Goal: Task Accomplishment & Management: Complete application form

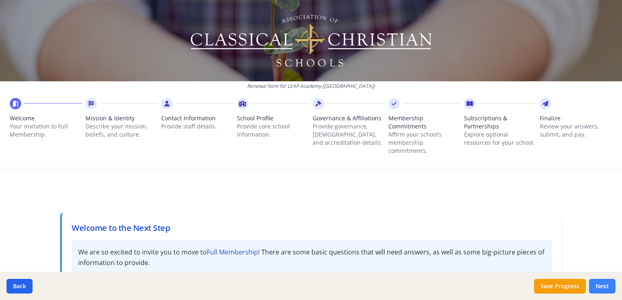
click at [606, 284] on button "Next" at bounding box center [602, 286] width 26 height 15
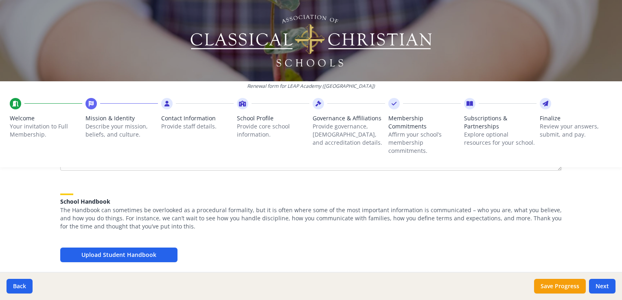
scroll to position [242, 0]
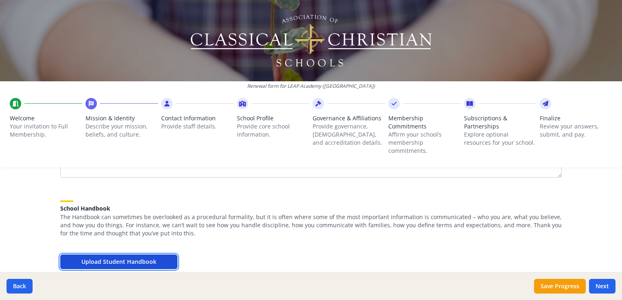
click at [103, 263] on button "Upload Student Handbook" at bounding box center [118, 262] width 117 height 15
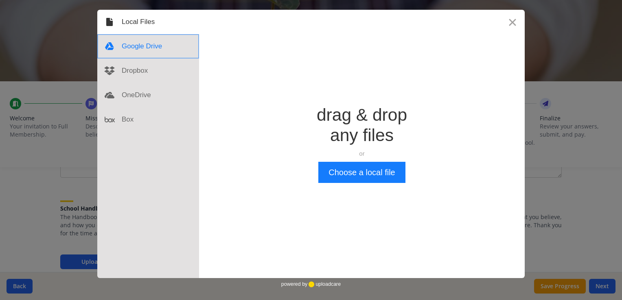
click at [157, 44] on div at bounding box center [148, 46] width 102 height 24
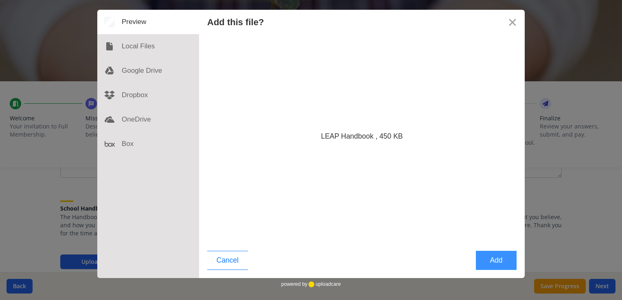
click at [488, 262] on button "Add" at bounding box center [496, 260] width 41 height 19
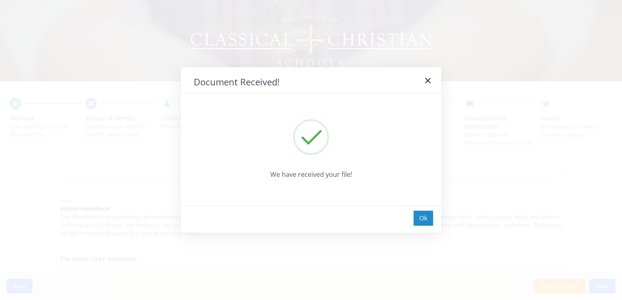
click at [423, 215] on div "Ok" at bounding box center [423, 218] width 20 height 15
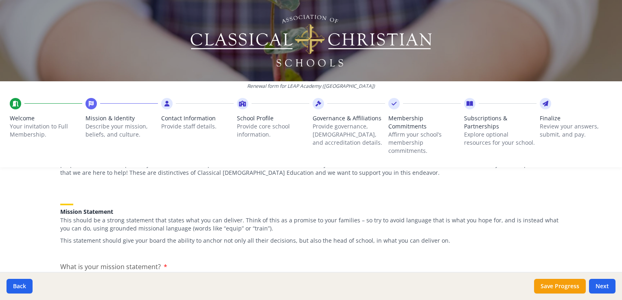
scroll to position [91, 0]
click at [555, 287] on button "Save Progress" at bounding box center [560, 286] width 52 height 15
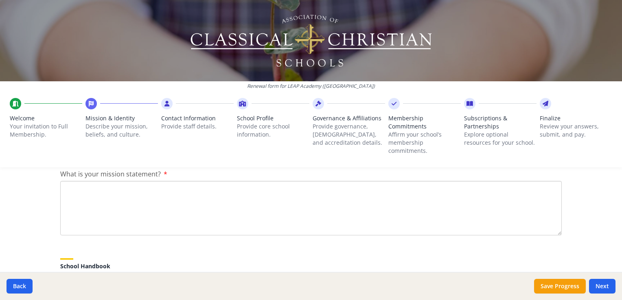
scroll to position [185, 0]
click at [100, 195] on textarea "What is your mission statement?" at bounding box center [310, 207] width 501 height 55
paste textarea "The mission of LEAP Academy is to cultivate a [DEMOGRAPHIC_DATA] worldview by e…"
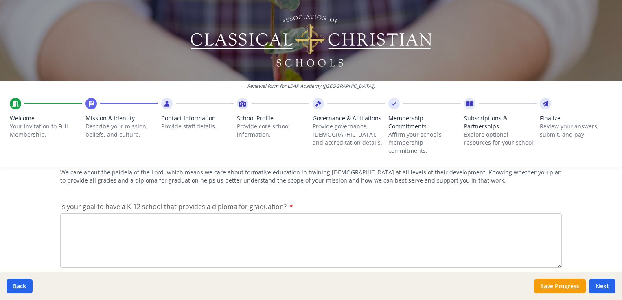
scroll to position [423, 0]
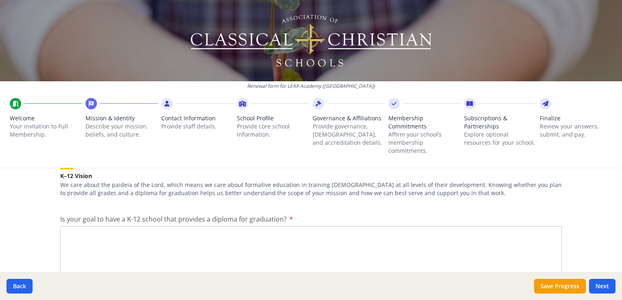
type textarea "The mission of LEAP Academy is to cultivate a [DEMOGRAPHIC_DATA] worldview by e…"
click at [363, 252] on textarea "Is your goal to have a K-12 school that provides a diploma for graduation?" at bounding box center [310, 253] width 501 height 55
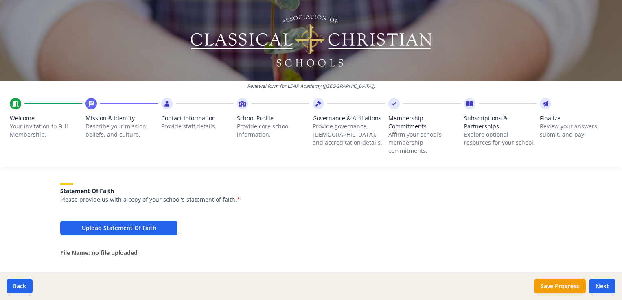
scroll to position [581, 0]
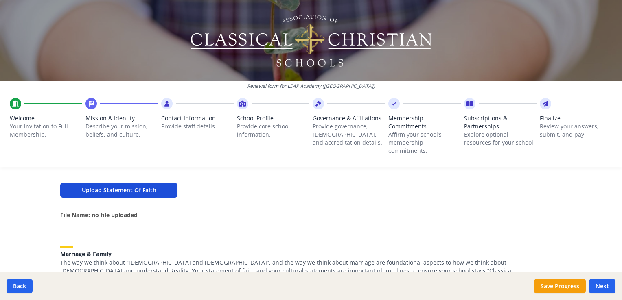
type textarea "LEAP Academy had our [DATE] on [DATE] of this year. We are starting with 24 stu…"
click at [153, 190] on button "Upload Statement Of Faith" at bounding box center [118, 190] width 117 height 15
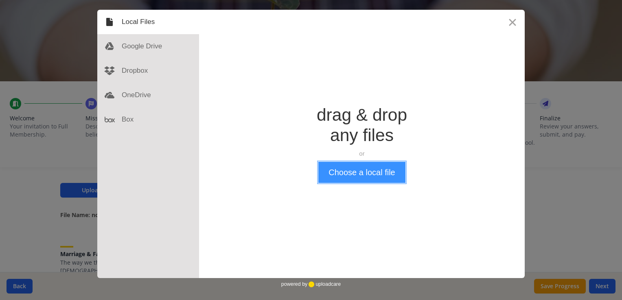
click at [392, 173] on button "Choose a local file" at bounding box center [361, 172] width 87 height 21
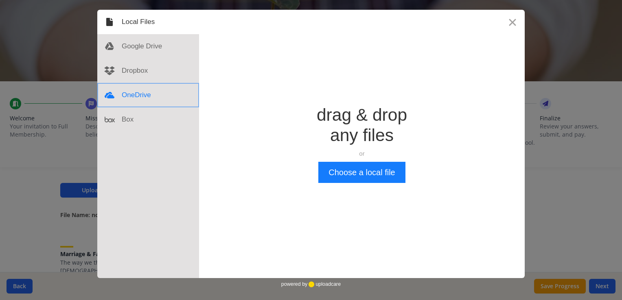
click at [154, 95] on div at bounding box center [148, 95] width 102 height 24
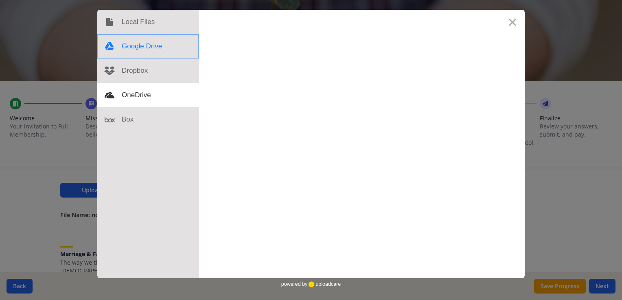
click at [146, 48] on div at bounding box center [148, 46] width 102 height 24
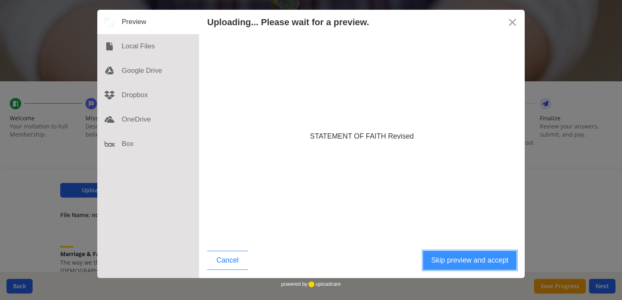
click at [452, 261] on button "Skip preview and accept" at bounding box center [470, 260] width 94 height 19
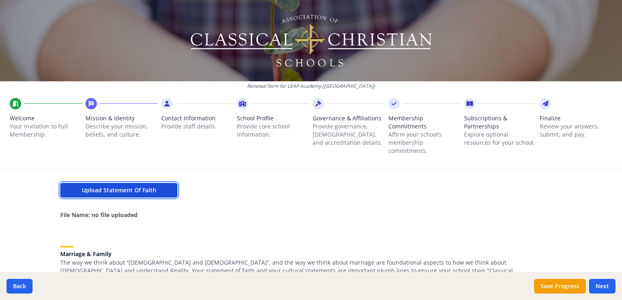
click at [140, 187] on button "Upload Statement Of Faith" at bounding box center [118, 190] width 117 height 15
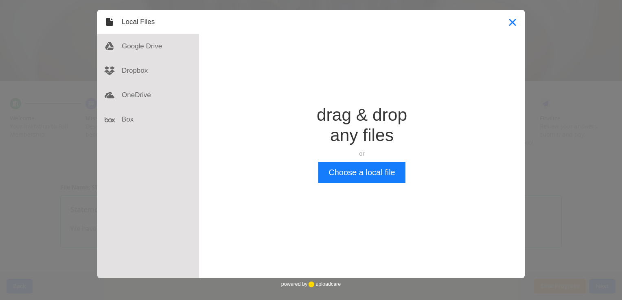
click at [512, 20] on button "Close" at bounding box center [512, 22] width 24 height 24
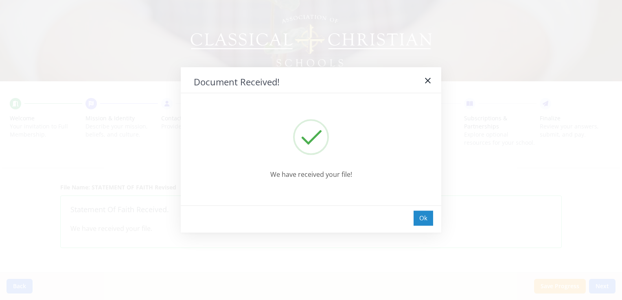
click at [425, 219] on div "Ok" at bounding box center [423, 218] width 20 height 15
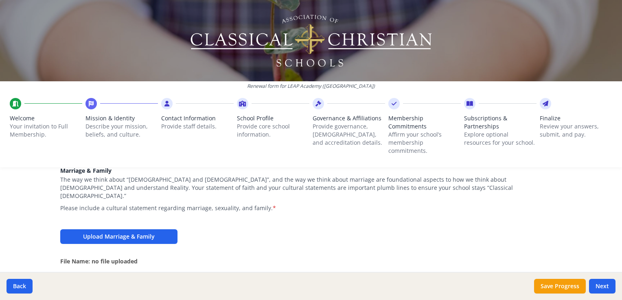
scroll to position [696, 0]
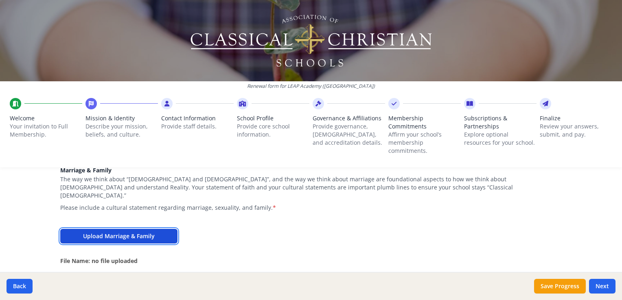
click at [144, 229] on button "Upload Marriage & Family" at bounding box center [118, 236] width 117 height 15
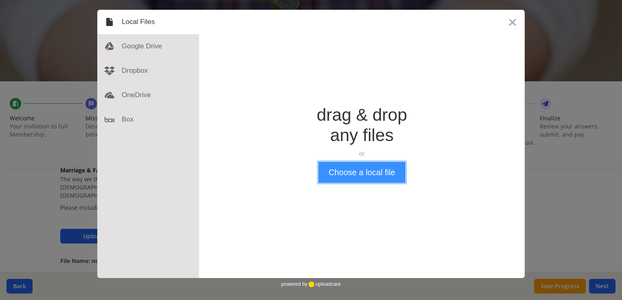
click at [351, 171] on button "Choose a local file" at bounding box center [361, 172] width 87 height 21
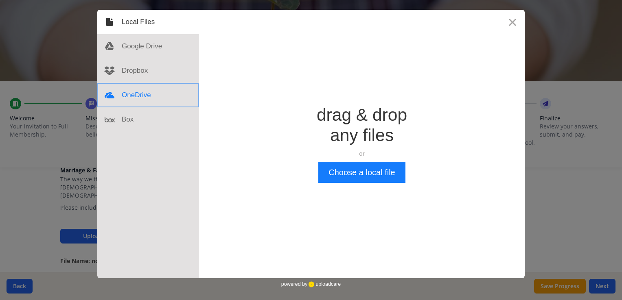
click at [138, 99] on div at bounding box center [148, 95] width 102 height 24
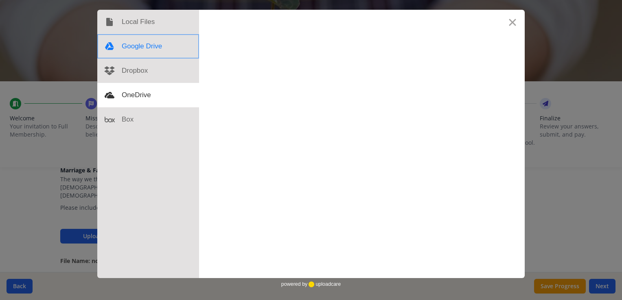
click at [146, 44] on div at bounding box center [148, 46] width 102 height 24
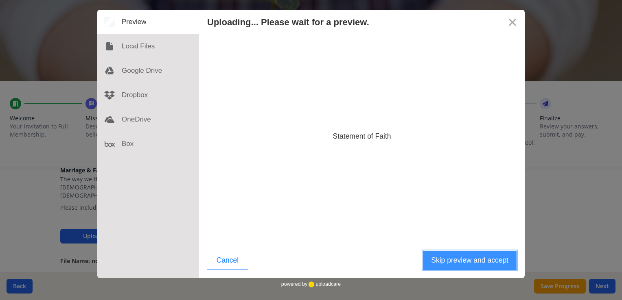
click at [444, 261] on button "Skip preview and accept" at bounding box center [470, 260] width 94 height 19
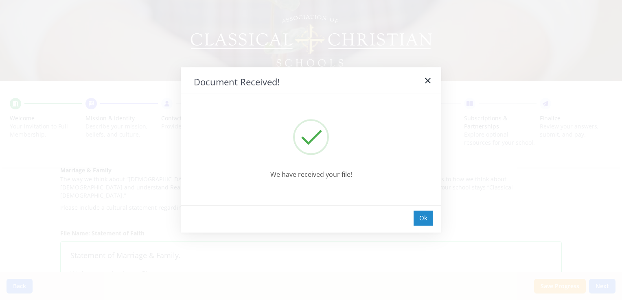
click at [425, 223] on div "Ok" at bounding box center [423, 218] width 20 height 15
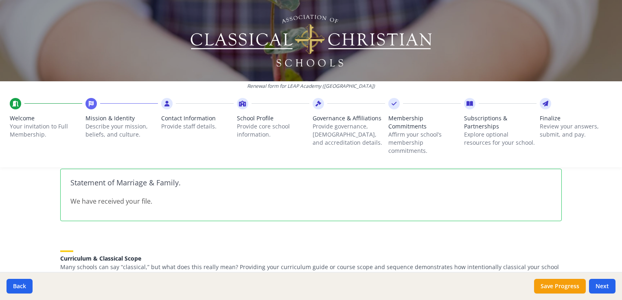
scroll to position [770, 0]
click at [543, 293] on button "Save Progress" at bounding box center [560, 286] width 52 height 15
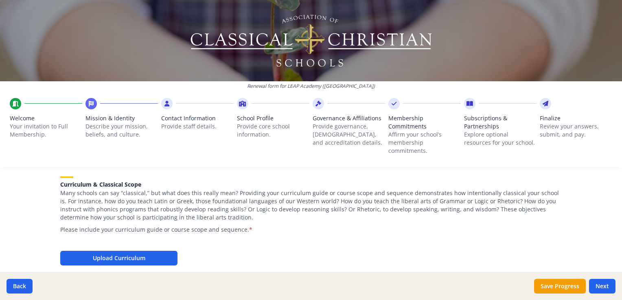
scroll to position [844, 0]
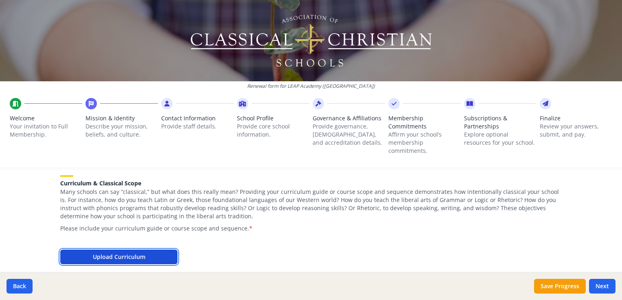
click at [143, 251] on button "Upload Curriculum" at bounding box center [118, 257] width 117 height 15
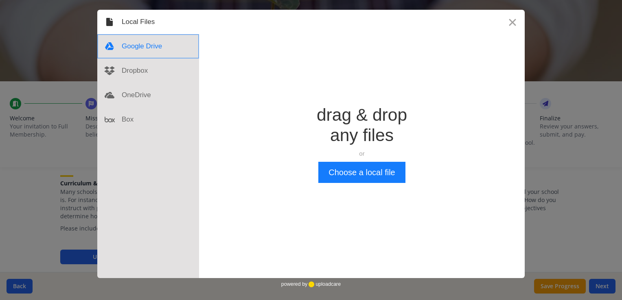
click at [137, 50] on div at bounding box center [148, 46] width 102 height 24
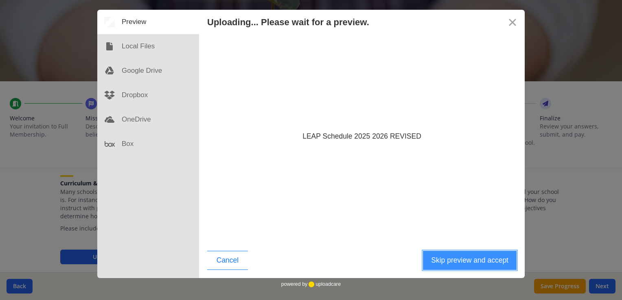
click at [453, 264] on button "Skip preview and accept" at bounding box center [470, 260] width 94 height 19
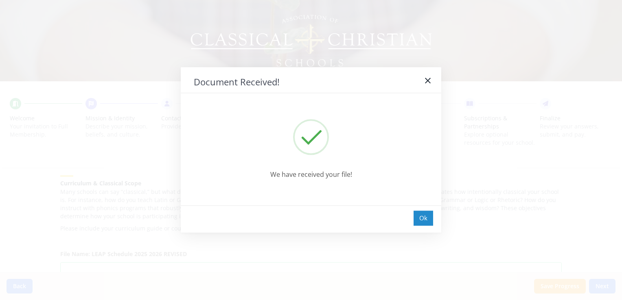
click at [420, 219] on div "Ok" at bounding box center [423, 218] width 20 height 15
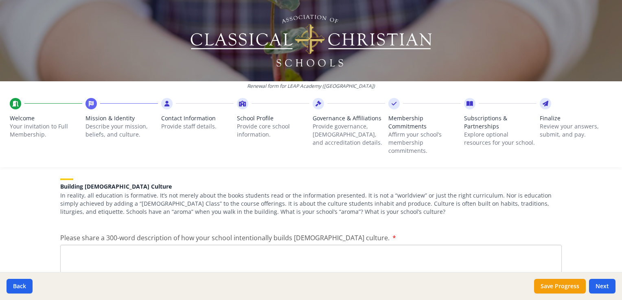
scroll to position [1007, 0]
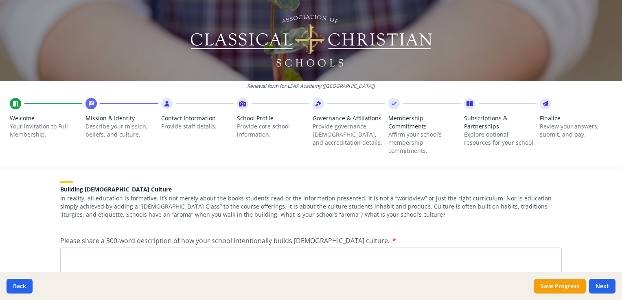
click at [317, 248] on textarea "Please share a 300-word description of how your school intentionally builds [DE…" at bounding box center [310, 275] width 501 height 55
type textarea "A"
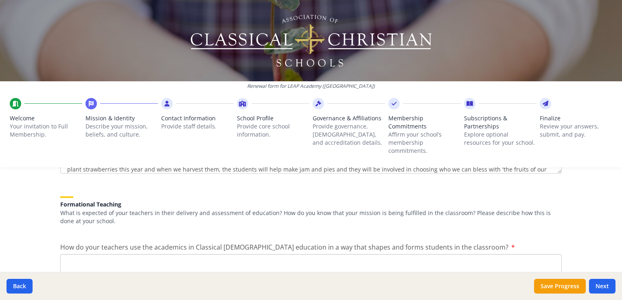
scroll to position [1147, 0]
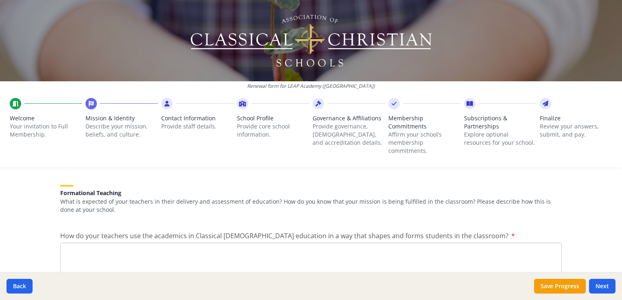
type textarea "LEAP in [GEOGRAPHIC_DATA] stands for: Leadership - we believe in developing ser…"
click at [324, 253] on textarea "How do your teachers use the academics in Classical [DEMOGRAPHIC_DATA] educatio…" at bounding box center [310, 270] width 501 height 55
click at [379, 243] on textarea "We are using Memoria Press curriculum and all of our teachers have had the trai…" at bounding box center [310, 270] width 501 height 55
click at [387, 243] on textarea "We are using Memoria Press curriculum, and all of our teachers have had the tra…" at bounding box center [310, 270] width 501 height 55
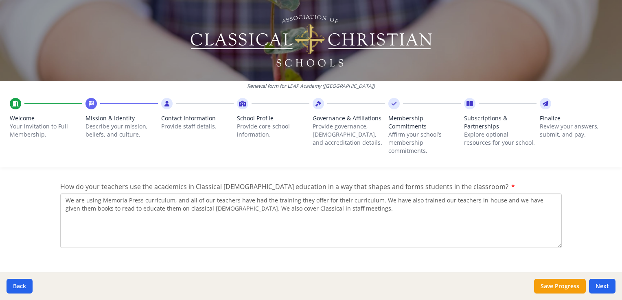
scroll to position [1197, 0]
type textarea "We are using Memoria Press curriculum, and all of our teachers have had the tra…"
click at [542, 291] on button "Save Progress" at bounding box center [560, 286] width 52 height 15
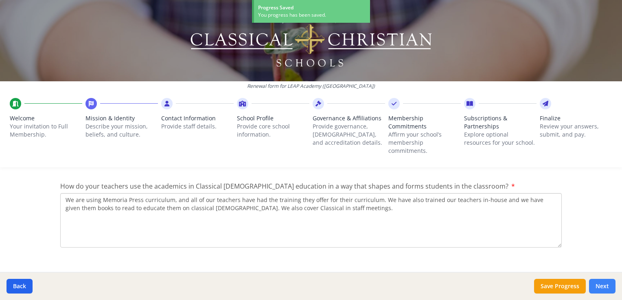
click at [606, 284] on button "Next" at bounding box center [602, 286] width 26 height 15
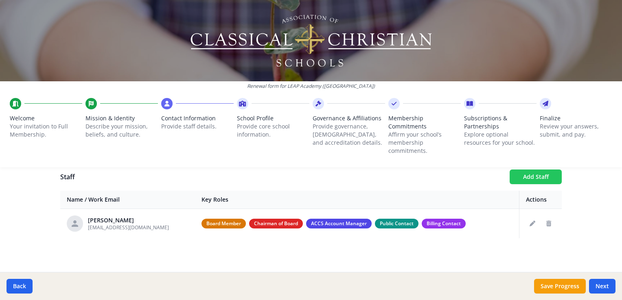
click at [522, 175] on button "Add Staff" at bounding box center [536, 177] width 52 height 15
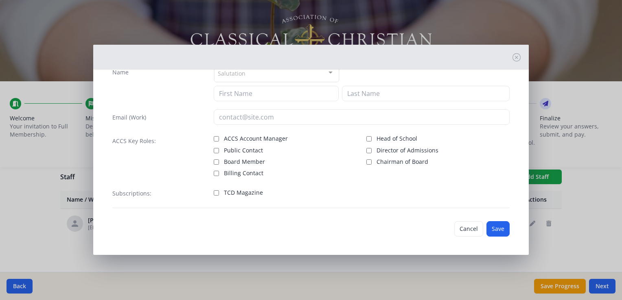
scroll to position [0, 0]
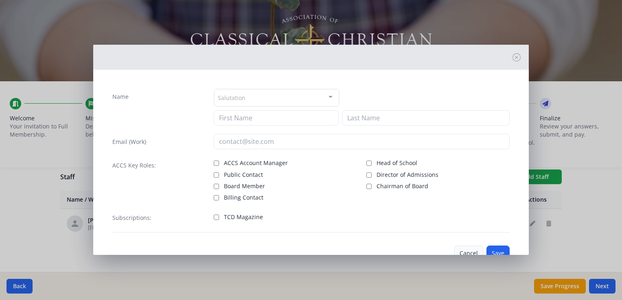
click at [461, 249] on button "Cancel" at bounding box center [468, 253] width 29 height 15
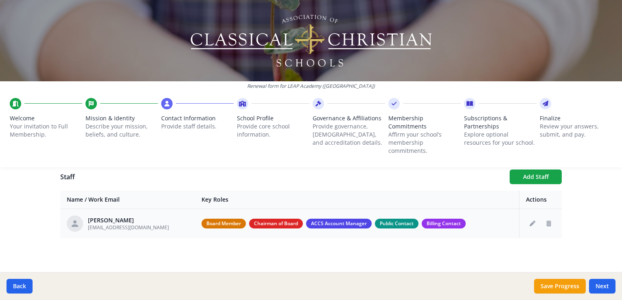
click at [201, 227] on span "Board Member" at bounding box center [223, 224] width 44 height 10
click at [517, 179] on button "Add Staff" at bounding box center [536, 177] width 52 height 15
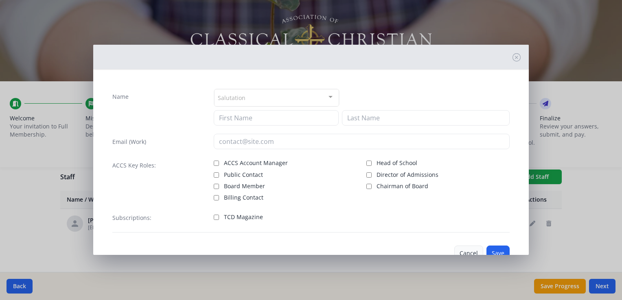
click at [462, 250] on button "Cancel" at bounding box center [468, 253] width 29 height 15
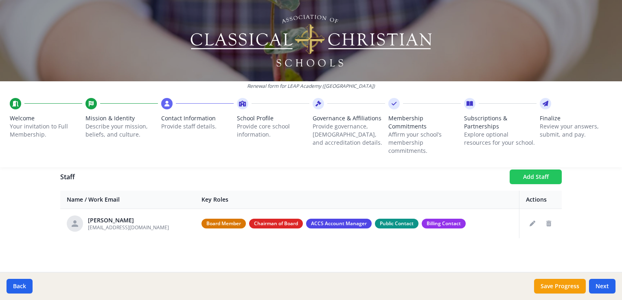
click at [527, 180] on button "Add Staff" at bounding box center [536, 177] width 52 height 15
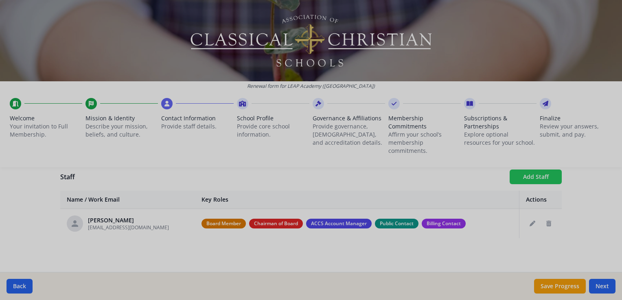
checkbox input "false"
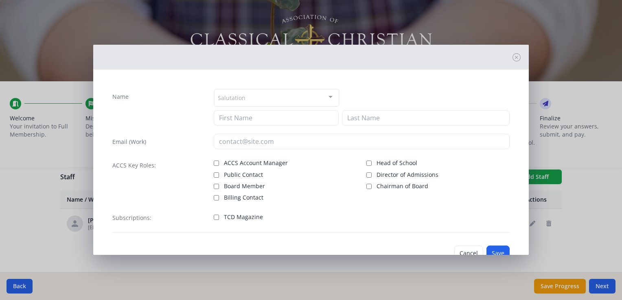
click at [306, 98] on div "Salutation" at bounding box center [276, 97] width 125 height 17
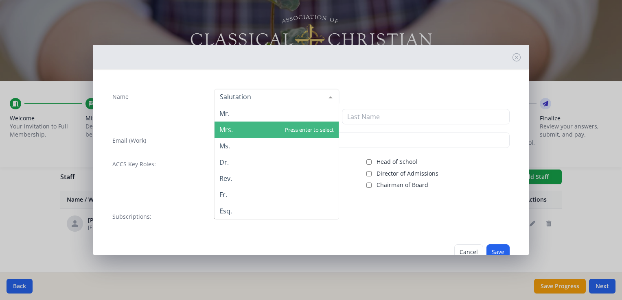
click at [279, 129] on span "Mrs." at bounding box center [276, 130] width 124 height 16
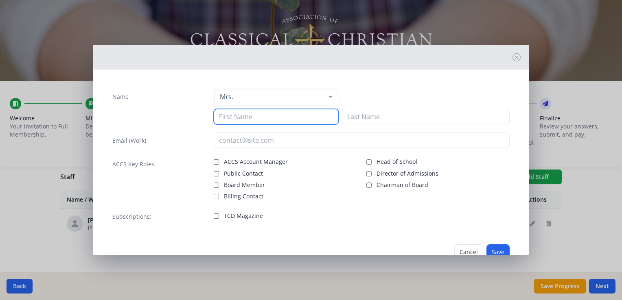
click at [281, 121] on input at bounding box center [276, 116] width 125 height 15
type input "[PERSON_NAME]"
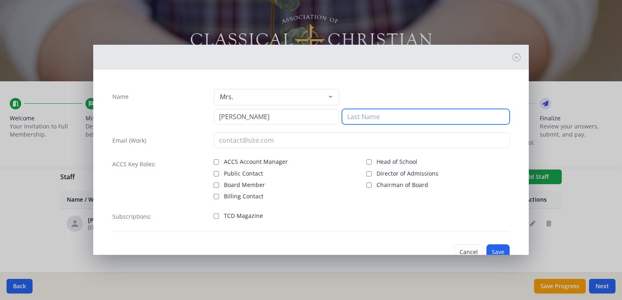
type input "[PERSON_NAME]"
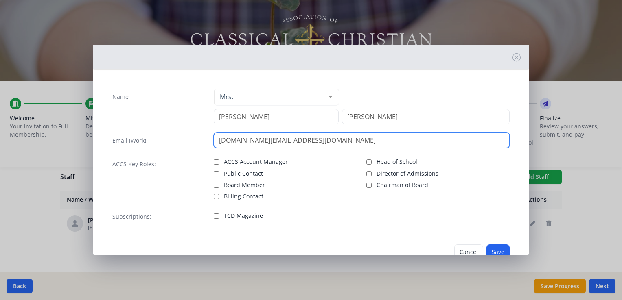
drag, startPoint x: 312, startPoint y: 144, endPoint x: 203, endPoint y: 141, distance: 109.1
click at [203, 141] on div "Email (Work) [DOMAIN_NAME][EMAIL_ADDRESS][DOMAIN_NAME]" at bounding box center [310, 140] width 397 height 15
type input "[EMAIL_ADDRESS][DOMAIN_NAME]"
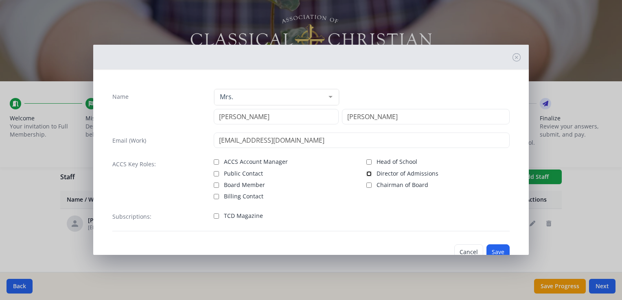
click at [366, 173] on input "Director of Admissions" at bounding box center [368, 173] width 5 height 5
checkbox input "true"
click at [488, 249] on button "Save" at bounding box center [497, 252] width 23 height 15
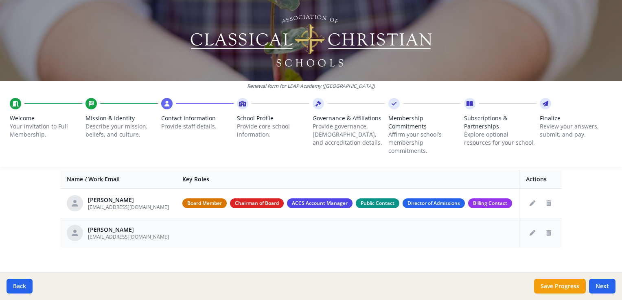
scroll to position [327, 0]
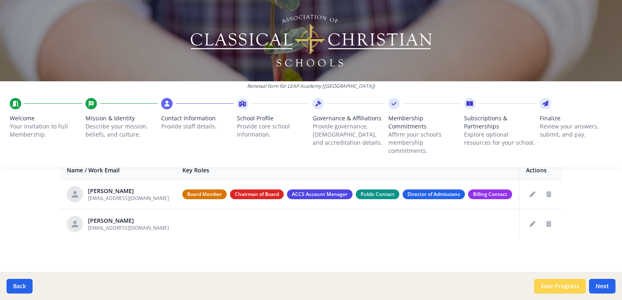
click at [545, 287] on button "Save Progress" at bounding box center [560, 286] width 52 height 15
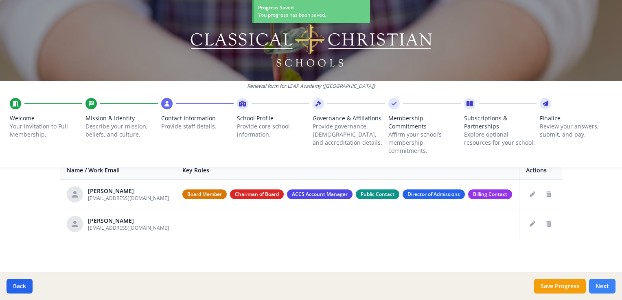
click at [610, 283] on button "Next" at bounding box center [602, 286] width 26 height 15
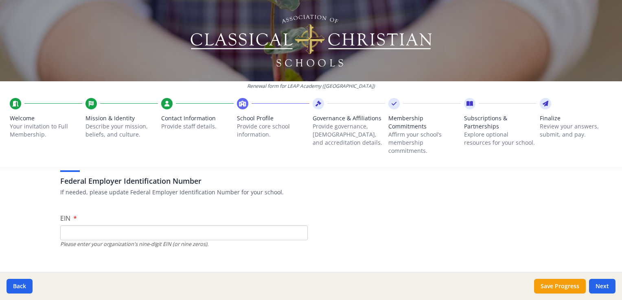
scroll to position [57, 0]
click at [200, 234] on input "EIN" at bounding box center [183, 231] width 247 height 15
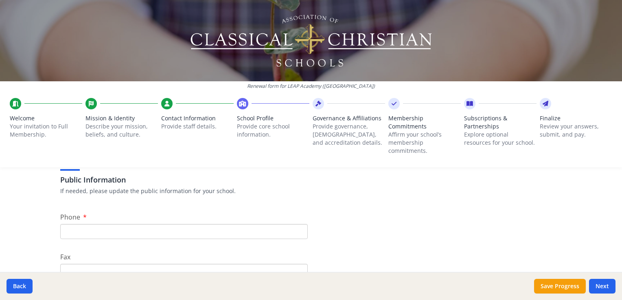
type input "[US_EMPLOYER_IDENTIFICATION_NUMBER]"
click at [200, 234] on input "Phone" at bounding box center [183, 231] width 247 height 15
type input "[PHONE_NUMBER]"
type input "[EMAIL_ADDRESS][DOMAIN_NAME]"
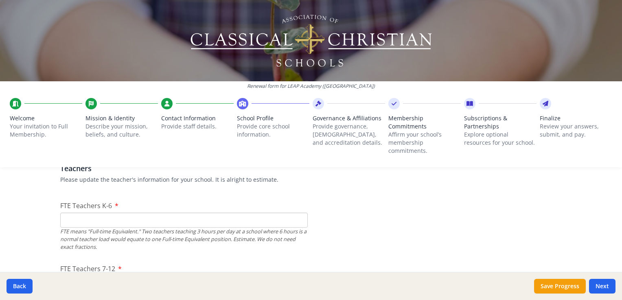
scroll to position [490, 0]
click at [141, 221] on input "FTE Teachers K-6" at bounding box center [183, 220] width 247 height 15
click at [151, 215] on input "FTE Teachers K-6" at bounding box center [183, 220] width 247 height 15
click at [296, 221] on input "0" at bounding box center [183, 220] width 247 height 15
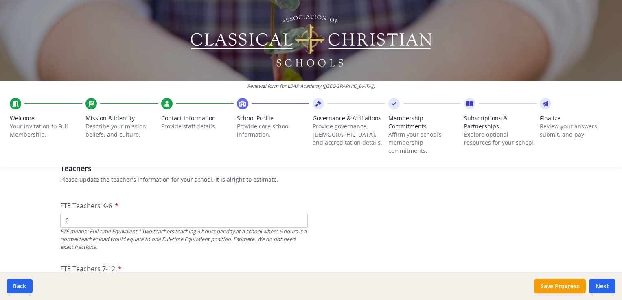
click at [296, 221] on input "0" at bounding box center [183, 220] width 247 height 15
type input "5"
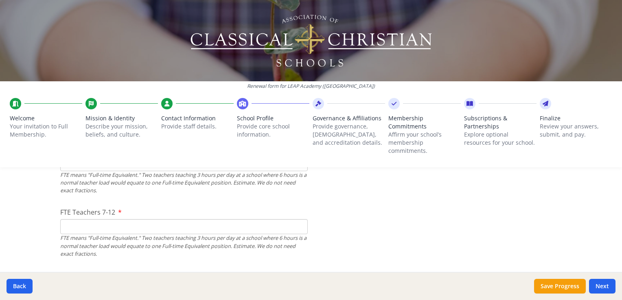
scroll to position [547, 0]
click at [189, 227] on input "FTE Teachers 7-12" at bounding box center [183, 226] width 247 height 15
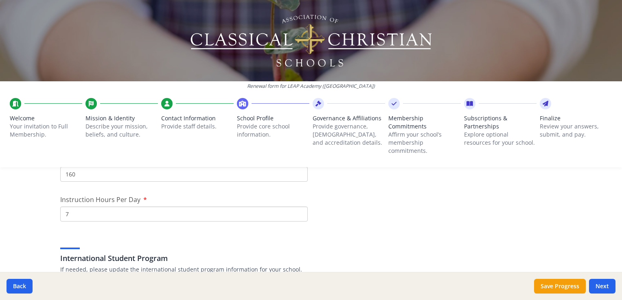
scroll to position [759, 0]
type input "0"
click at [71, 216] on input "7" at bounding box center [183, 214] width 247 height 15
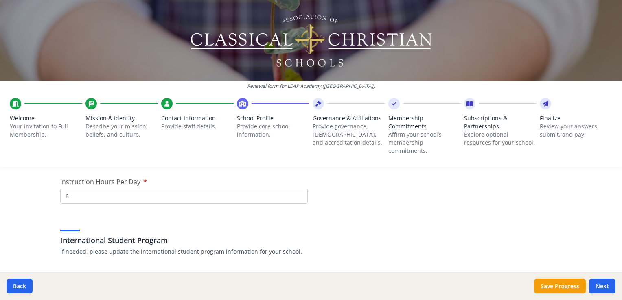
type input "6"
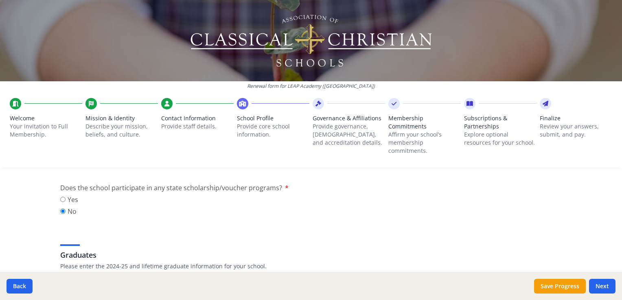
scroll to position [1052, 0]
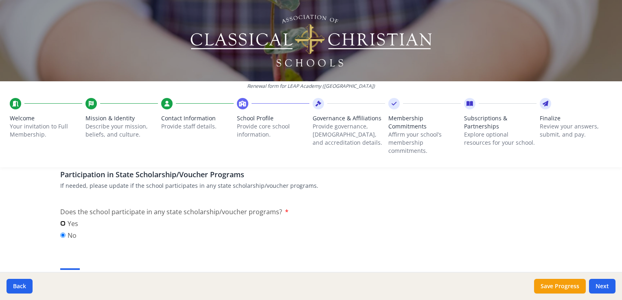
click at [60, 223] on input "Yes" at bounding box center [62, 223] width 5 height 5
radio input "true"
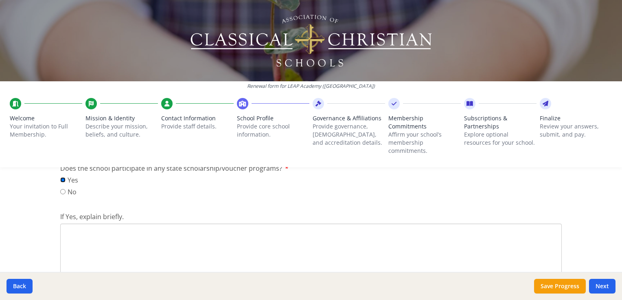
scroll to position [1097, 0]
click at [108, 230] on textarea "If Yes, explain briefly." at bounding box center [310, 249] width 501 height 55
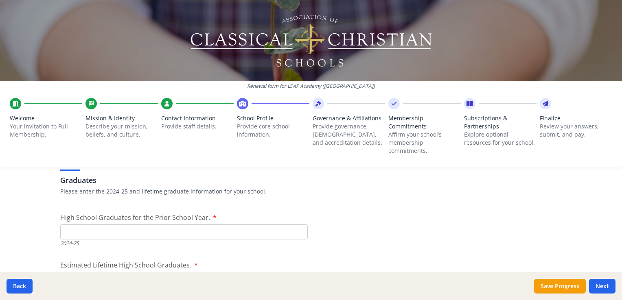
scroll to position [1229, 0]
type textarea "Private School Tax Credit for Scholarships, using an SSO."
click at [189, 231] on input "High School Graduates for the Prior School Year." at bounding box center [183, 232] width 247 height 15
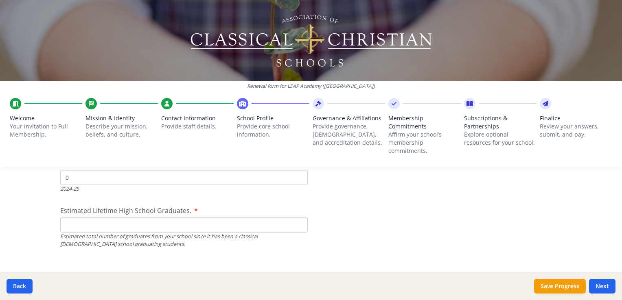
scroll to position [1291, 0]
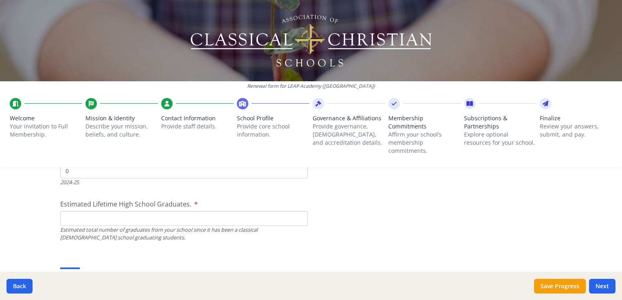
type input "0"
click at [185, 222] on input "Estimated Lifetime High School Graduates." at bounding box center [183, 218] width 247 height 15
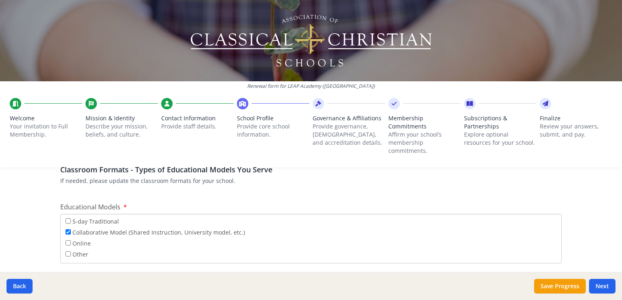
scroll to position [1549, 0]
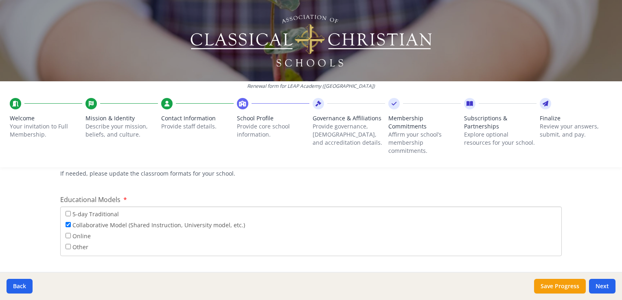
type input "0"
click at [66, 245] on input "Other" at bounding box center [68, 246] width 5 height 5
checkbox input "true"
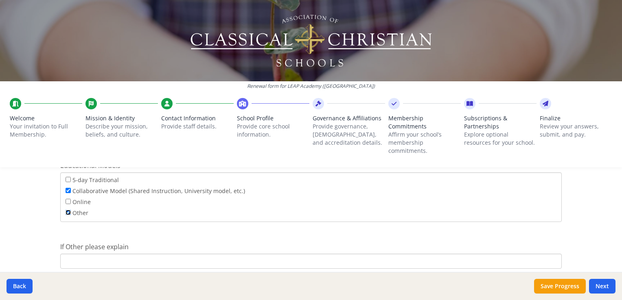
scroll to position [1593, 0]
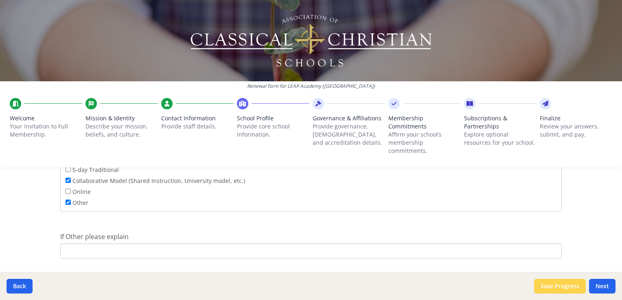
click at [543, 287] on button "Save Progress" at bounding box center [560, 286] width 52 height 15
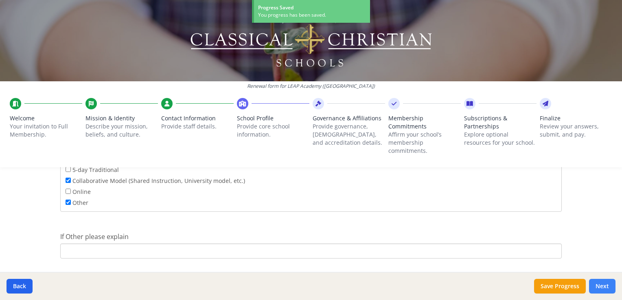
click at [603, 288] on button "Next" at bounding box center [602, 286] width 26 height 15
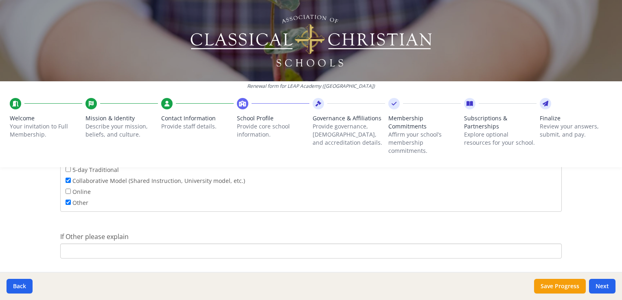
click at [116, 249] on input "If Other please explain" at bounding box center [310, 251] width 501 height 15
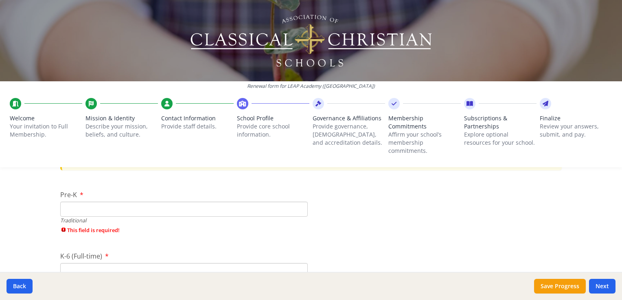
scroll to position [1810, 0]
type input "4-day week with students completing [DATE] work for homework."
click at [210, 207] on input "Pre-K" at bounding box center [183, 210] width 247 height 15
type input "0"
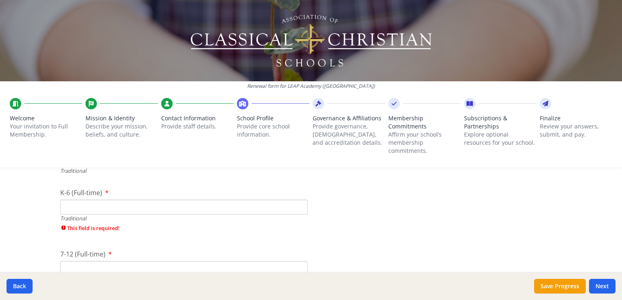
click at [176, 207] on input "K-6 (Full-time)" at bounding box center [183, 207] width 247 height 15
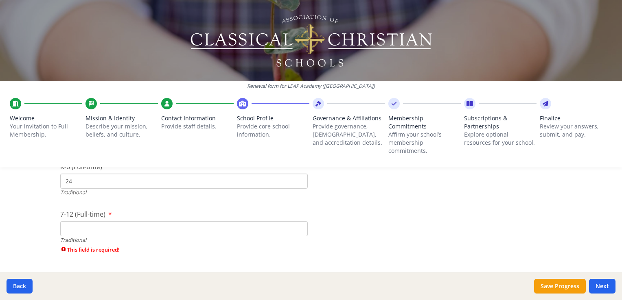
scroll to position [1885, 0]
type input "24"
click at [160, 225] on input "7-12 (Full-time)" at bounding box center [183, 230] width 247 height 15
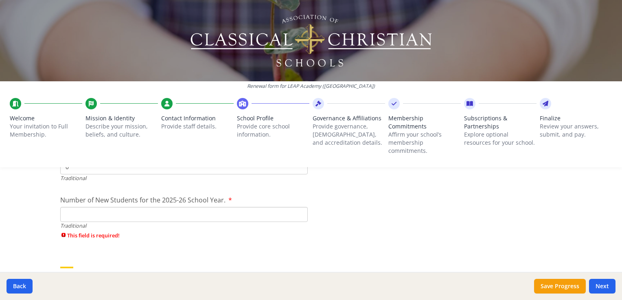
scroll to position [1949, 0]
type input "0"
click at [165, 215] on input "Number of New Students for the 2025-26 School Year." at bounding box center [183, 214] width 247 height 15
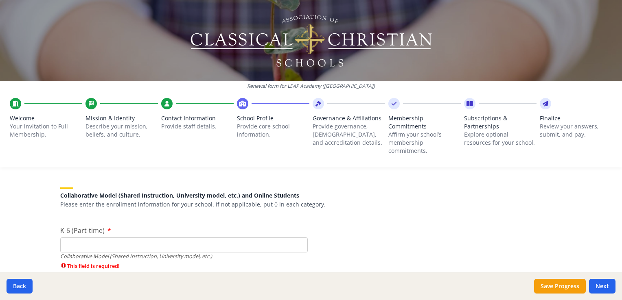
scroll to position [2022, 0]
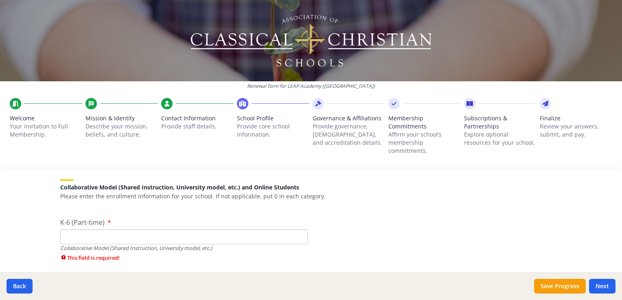
type input "24"
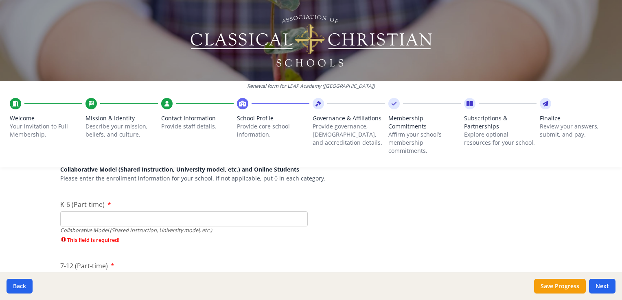
scroll to position [2040, 0]
click at [148, 220] on input "K-6 (Part-time)" at bounding box center [183, 219] width 247 height 15
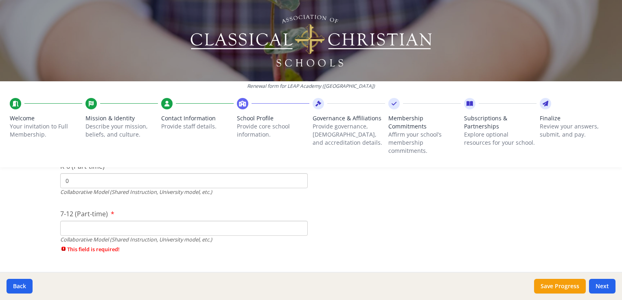
scroll to position [2084, 0]
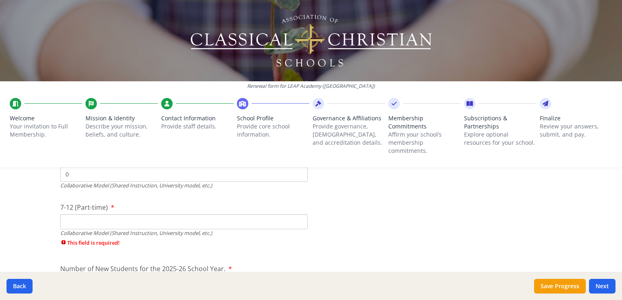
type input "0"
click at [148, 220] on input "7-12 (Part-time)" at bounding box center [183, 221] width 247 height 15
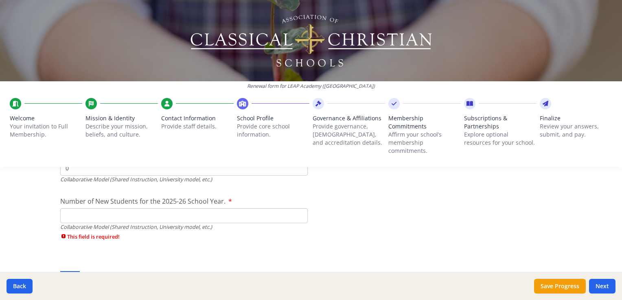
scroll to position [2149, 0]
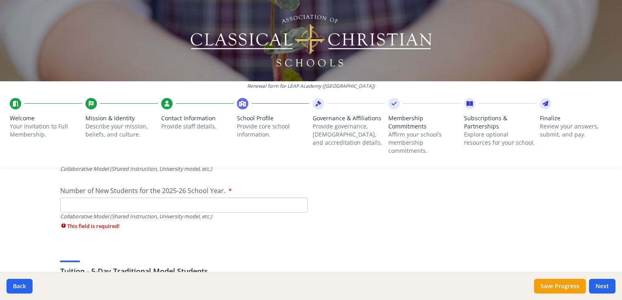
type input "0"
click at [148, 210] on input "Number of New Students for the 2025-26 School Year." at bounding box center [183, 205] width 247 height 15
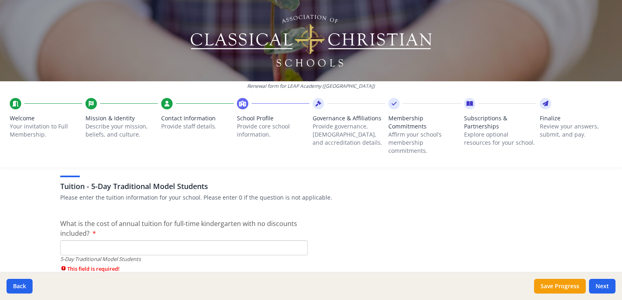
scroll to position [2228, 0]
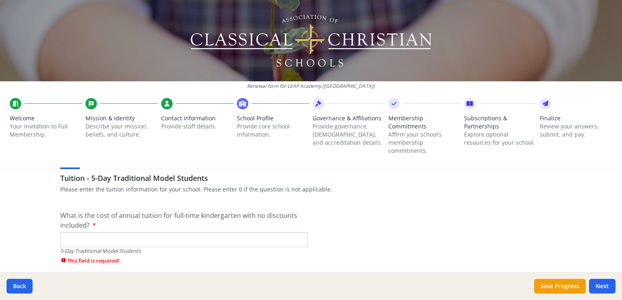
type input "0"
click at [107, 242] on input "What is the cost of annual tuition for full-time kindergarten with no discounts…" at bounding box center [183, 239] width 247 height 15
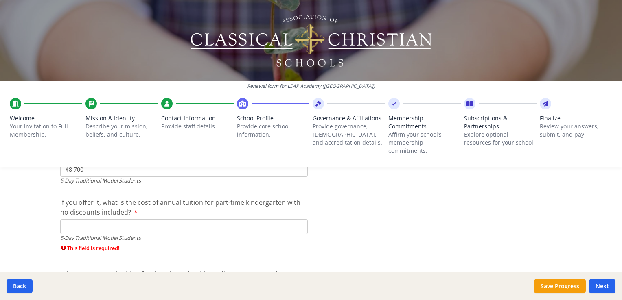
scroll to position [2300, 0]
type input "$8 700"
click at [131, 227] on input "If you offer it, what is the cost of annual tuition for part-time kindergarten …" at bounding box center [183, 224] width 247 height 15
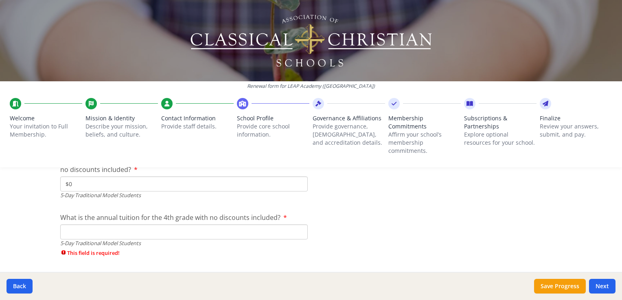
scroll to position [2341, 0]
type input "$0"
click at [129, 228] on input "What is the annual tuition for the 4th grade with no discounts included?" at bounding box center [183, 232] width 247 height 15
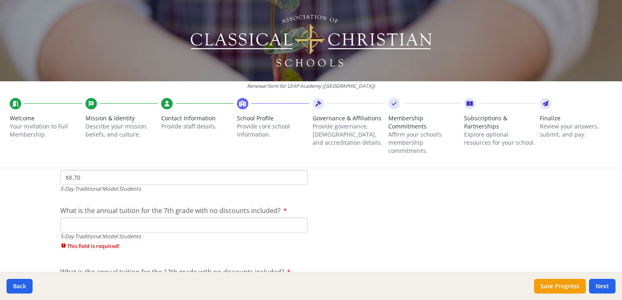
scroll to position [2396, 0]
type input "$8.70"
click at [132, 223] on input "What is the annual tuition for the 7th grade with no discounts included?" at bounding box center [183, 224] width 247 height 15
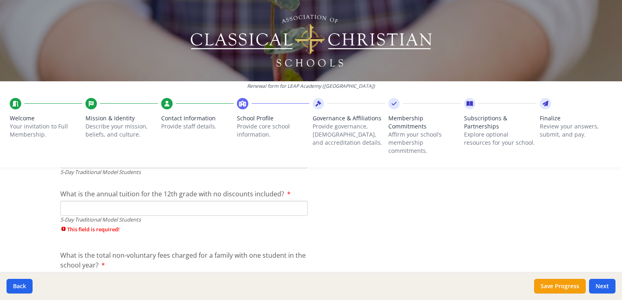
scroll to position [2461, 0]
type input "$0"
click at [127, 206] on input "What is the annual tuition for the 12th grade with no discounts included?" at bounding box center [183, 207] width 247 height 15
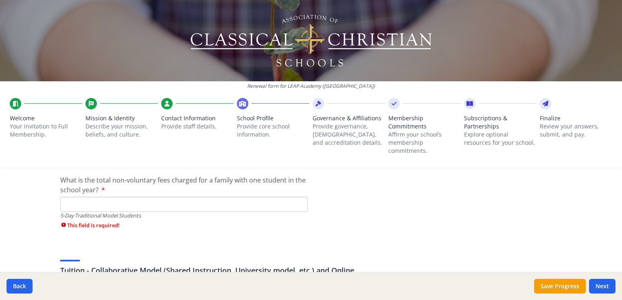
scroll to position [2524, 0]
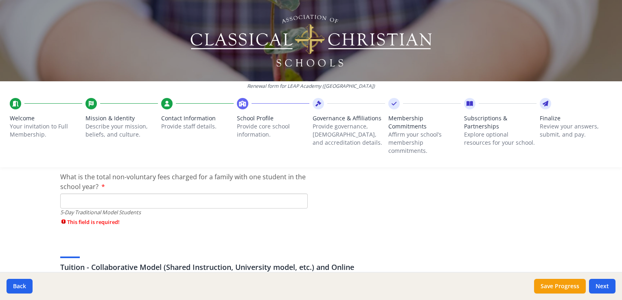
type input "$0"
click at [125, 198] on input "What is the total non-voluntary fees charged for a family with one student in t…" at bounding box center [183, 201] width 247 height 15
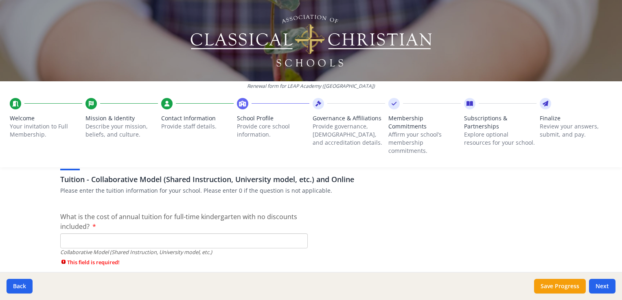
scroll to position [2600, 0]
type input "$300.00"
click at [161, 237] on input "What is the cost of annual tuition for full-time kindergarten with no discounts…" at bounding box center [183, 239] width 247 height 15
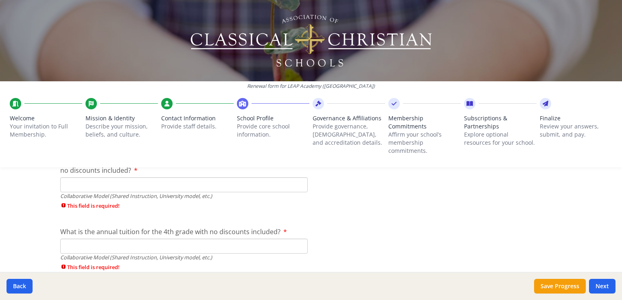
scroll to position [2712, 0]
type input "$0"
click at [144, 188] on input "If you offer it, what is the cost of annual tuition for part-time kindergarten …" at bounding box center [183, 184] width 247 height 15
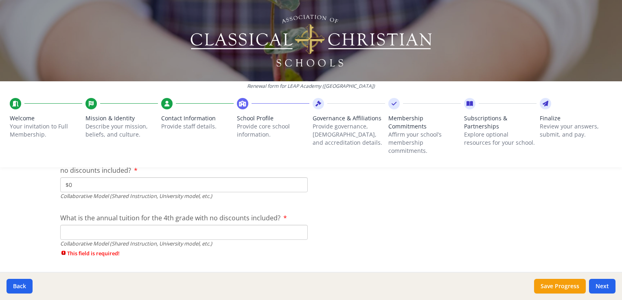
type input "$0"
click at [125, 225] on input "What is the annual tuition for the 4th grade with no discounts included?" at bounding box center [183, 232] width 247 height 15
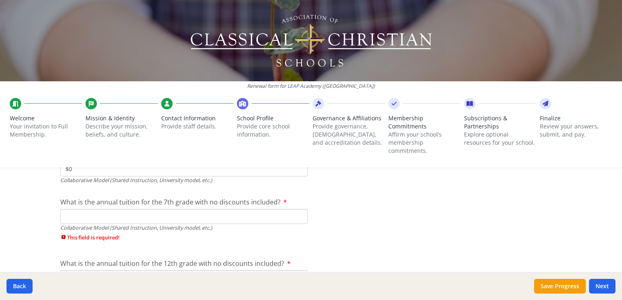
scroll to position [2776, 0]
type input "$0"
click at [125, 223] on input "What is the annual tuition for the 7th grade with no discounts included?" at bounding box center [183, 216] width 247 height 15
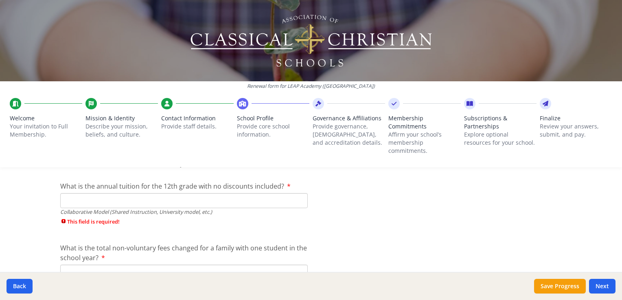
scroll to position [2840, 0]
type input "$0"
click at [125, 203] on input "What is the annual tuition for the 12th grade with no discounts included?" at bounding box center [183, 199] width 247 height 15
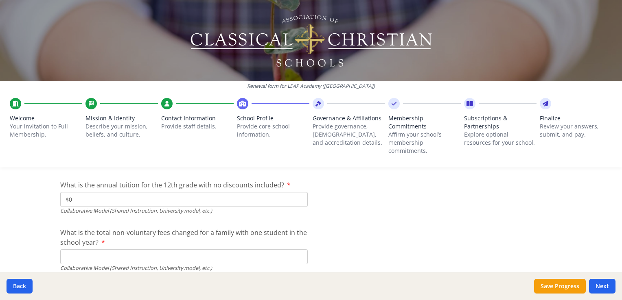
type input "$0"
click at [98, 254] on input "What is the total non-voluntary fees changed for a family with one student in t…" at bounding box center [183, 256] width 247 height 15
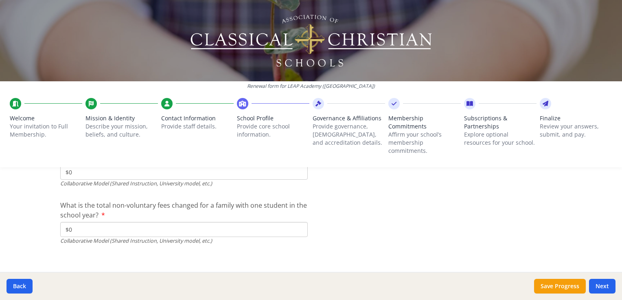
scroll to position [2874, 0]
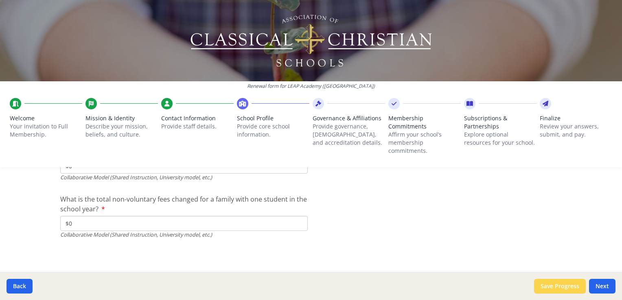
type input "$0"
click at [570, 286] on button "Save Progress" at bounding box center [560, 286] width 52 height 15
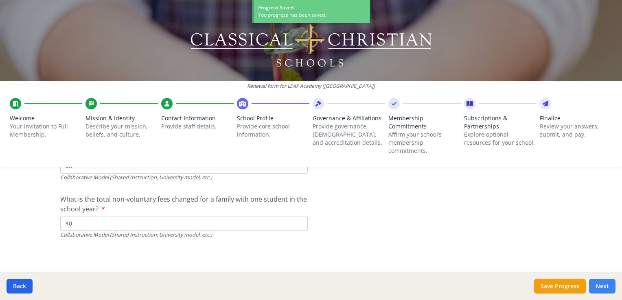
click at [599, 286] on button "Next" at bounding box center [602, 286] width 26 height 15
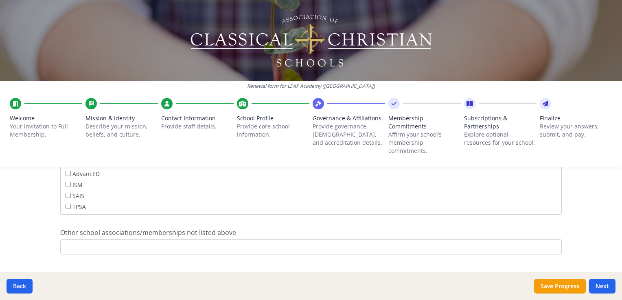
scroll to position [557, 0]
click at [236, 243] on input "Other school associations/memberships not listed above" at bounding box center [310, 243] width 501 height 15
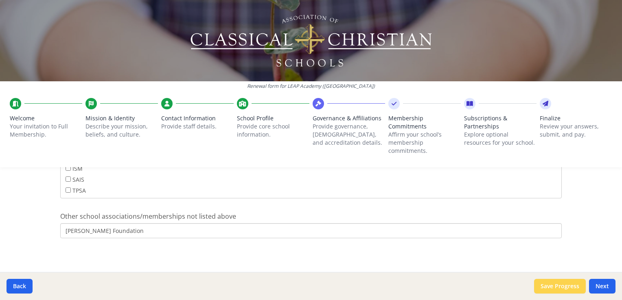
type input "[PERSON_NAME] Foundation"
click at [543, 289] on button "Save Progress" at bounding box center [560, 286] width 52 height 15
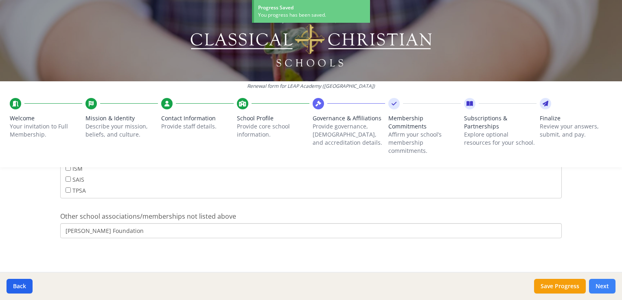
click at [610, 289] on button "Next" at bounding box center [602, 286] width 26 height 15
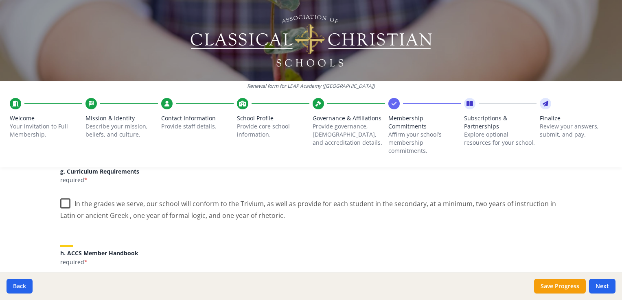
scroll to position [620, 0]
click at [60, 203] on label "In the grades we serve, our school will conform to the Trivium, as well as prov…" at bounding box center [310, 205] width 501 height 27
click at [0, 0] on input "In the grades we serve, our school will conform to the Trivium, as well as prov…" at bounding box center [0, 0] width 0 height 0
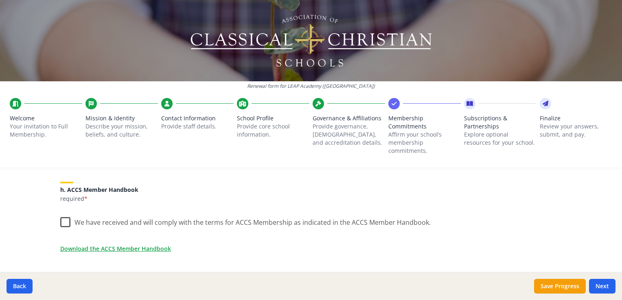
scroll to position [683, 0]
click at [63, 218] on label "We have received and will comply with the terms for ACCS Membership as indicate…" at bounding box center [245, 220] width 370 height 17
click at [0, 0] on input "We have received and will comply with the terms for ACCS Membership as indicate…" at bounding box center [0, 0] width 0 height 0
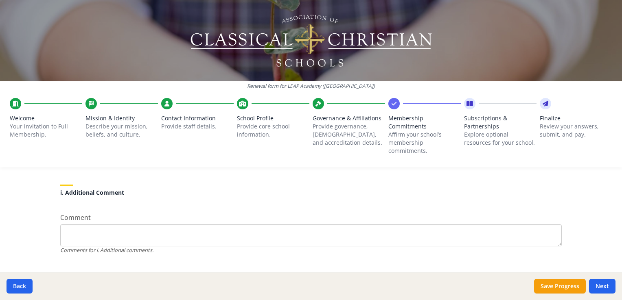
scroll to position [794, 0]
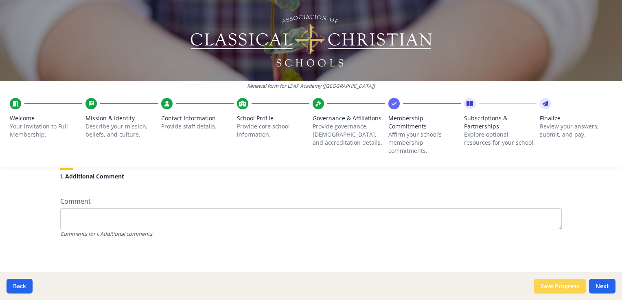
drag, startPoint x: 273, startPoint y: 240, endPoint x: 544, endPoint y: 283, distance: 274.0
click at [544, 283] on button "Save Progress" at bounding box center [560, 286] width 52 height 15
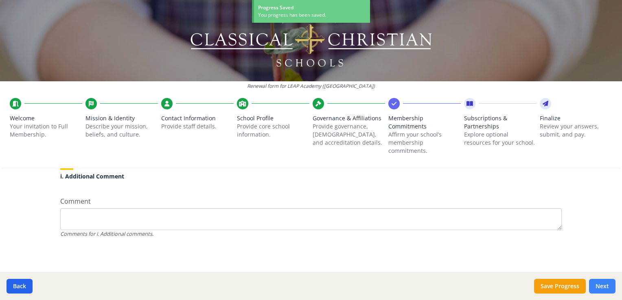
click at [601, 284] on button "Next" at bounding box center [602, 286] width 26 height 15
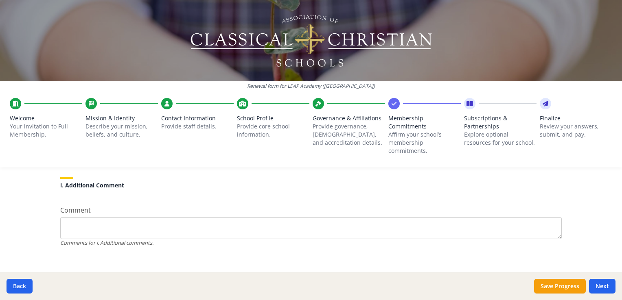
scroll to position [877, 0]
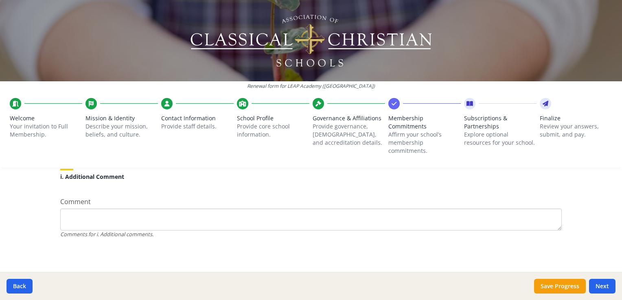
click at [263, 221] on textarea "Comment" at bounding box center [310, 220] width 501 height 22
type textarea "n/a"
click at [556, 287] on button "Save Progress" at bounding box center [560, 286] width 52 height 15
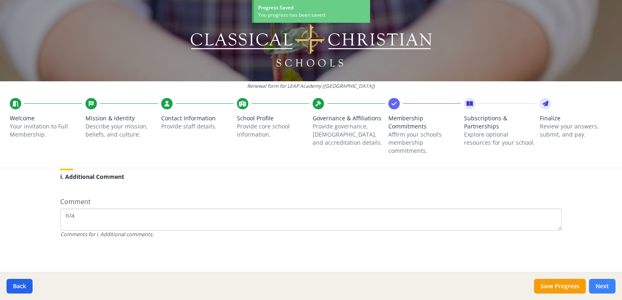
click at [604, 287] on button "Next" at bounding box center [602, 286] width 26 height 15
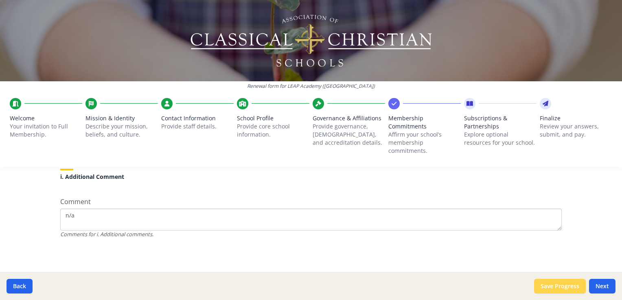
click at [549, 287] on button "Save Progress" at bounding box center [560, 286] width 52 height 15
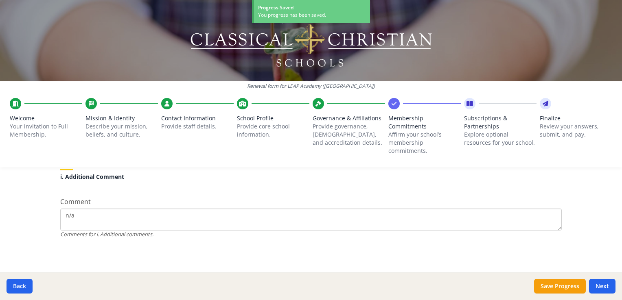
click at [557, 172] on div "Renewal form for LEAP Academy ([GEOGRAPHIC_DATA]) Welcome Your invitation to Fu…" at bounding box center [311, 87] width 622 height 174
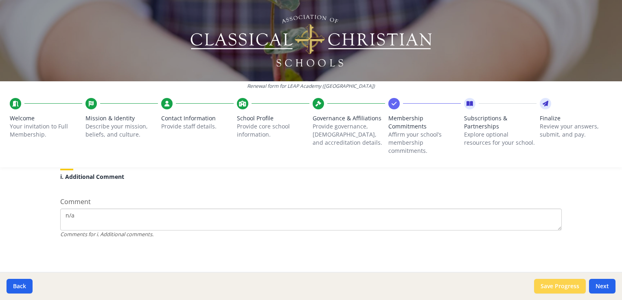
click at [555, 288] on button "Save Progress" at bounding box center [560, 286] width 52 height 15
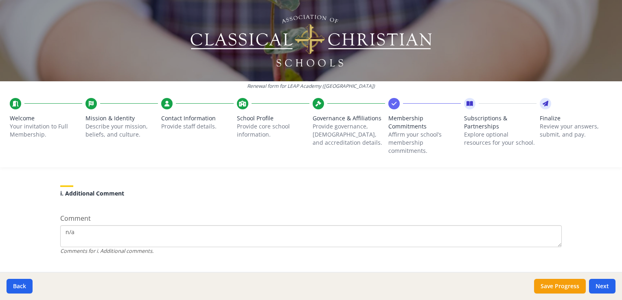
scroll to position [794, 0]
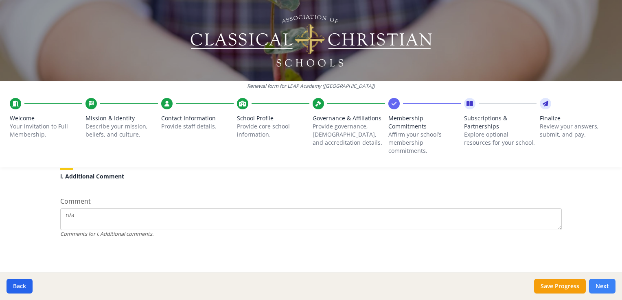
click at [599, 280] on button "Next" at bounding box center [602, 286] width 26 height 15
click at [587, 271] on div "Renewal form for LEAP Academy ([GEOGRAPHIC_DATA]) Welcome Your invitation to Fu…" at bounding box center [311, 150] width 622 height 300
click at [604, 286] on button "Next" at bounding box center [602, 286] width 26 height 15
click at [599, 286] on button "Next" at bounding box center [602, 286] width 26 height 15
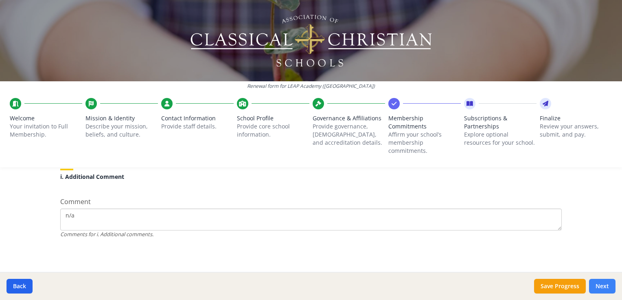
click at [601, 286] on button "Next" at bounding box center [602, 286] width 26 height 15
click at [601, 284] on button "Next" at bounding box center [602, 286] width 26 height 15
click at [605, 289] on button "Next" at bounding box center [602, 286] width 26 height 15
click at [316, 102] on icon at bounding box center [318, 104] width 6 height 8
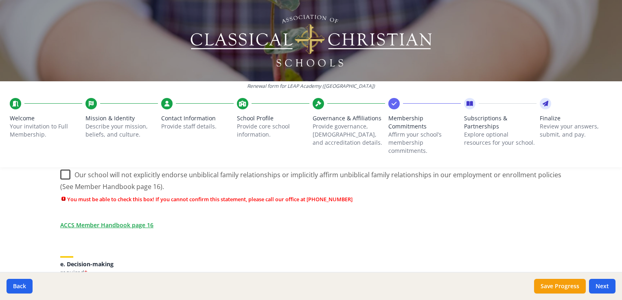
scroll to position [308, 0]
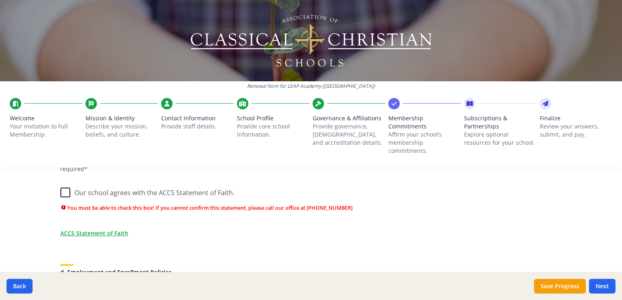
click at [62, 188] on label "Our school agrees with the ACCS Statement of Faith." at bounding box center [147, 190] width 174 height 17
click at [0, 0] on input "Our school agrees with the ACCS Statement of Faith." at bounding box center [0, 0] width 0 height 0
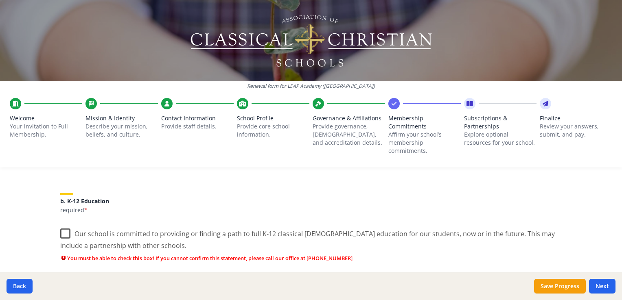
scroll to position [171, 0]
click at [62, 234] on label "Our school is committed to providing or finding a path to full K-12 classical […" at bounding box center [310, 237] width 501 height 27
click at [0, 0] on input "Our school is committed to providing or finding a path to full K-12 classical […" at bounding box center [0, 0] width 0 height 0
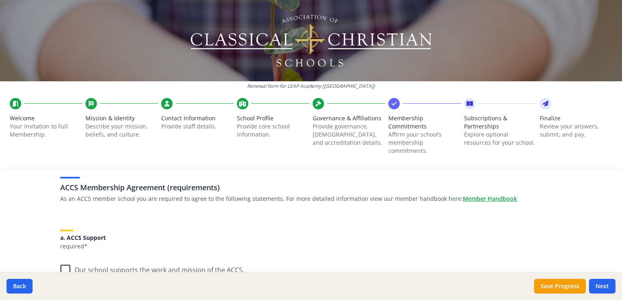
scroll to position [48, 0]
click at [62, 271] on label "Our school supports the work and mission of the ACCS." at bounding box center [152, 269] width 184 height 17
click at [0, 0] on input "Our school supports the work and mission of the ACCS." at bounding box center [0, 0] width 0 height 0
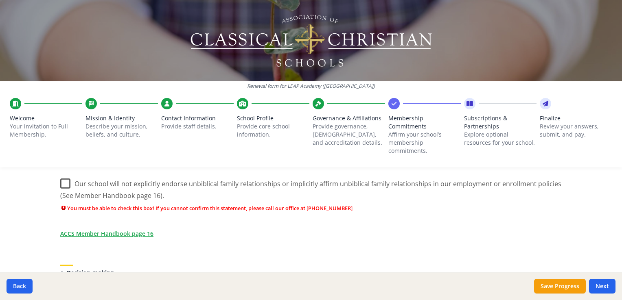
scroll to position [394, 0]
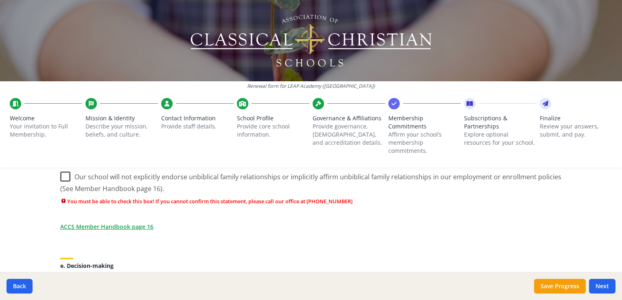
click at [63, 174] on label "Our school will not explicitly endorse unbiblical family relationships or impli…" at bounding box center [310, 179] width 501 height 27
click at [0, 0] on input "Our school will not explicitly endorse unbiblical family relationships or impli…" at bounding box center [0, 0] width 0 height 0
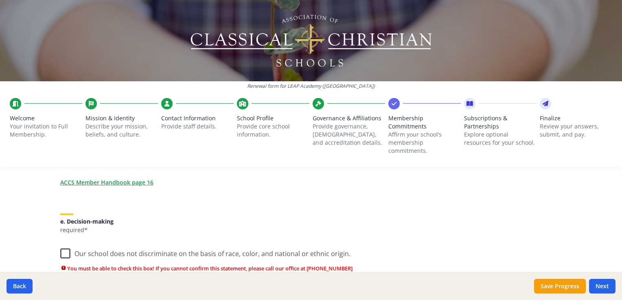
scroll to position [423, 0]
click at [62, 253] on label "Our school does not discriminate on the basis of race, color, and national or e…" at bounding box center [205, 253] width 290 height 17
click at [0, 0] on input "Our school does not discriminate on the basis of race, color, and national or e…" at bounding box center [0, 0] width 0 height 0
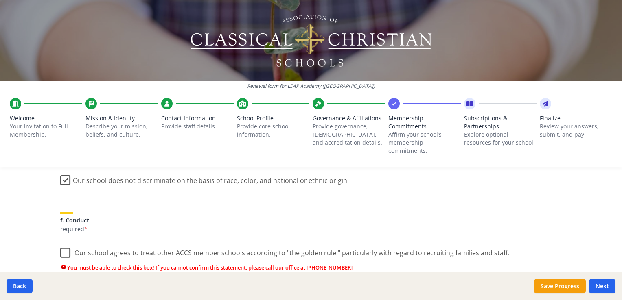
scroll to position [499, 0]
click at [60, 248] on label "Our school agrees to treat other ACCS member schools according to "the golden r…" at bounding box center [284, 250] width 449 height 17
click at [0, 0] on input "Our school agrees to treat other ACCS member schools according to "the golden r…" at bounding box center [0, 0] width 0 height 0
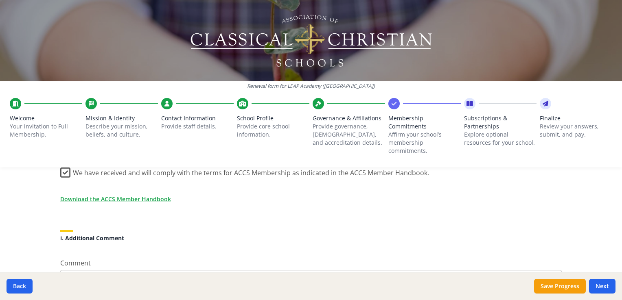
scroll to position [794, 0]
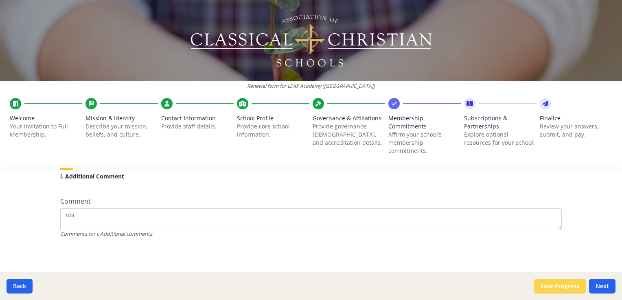
click at [546, 290] on button "Save Progress" at bounding box center [560, 286] width 52 height 15
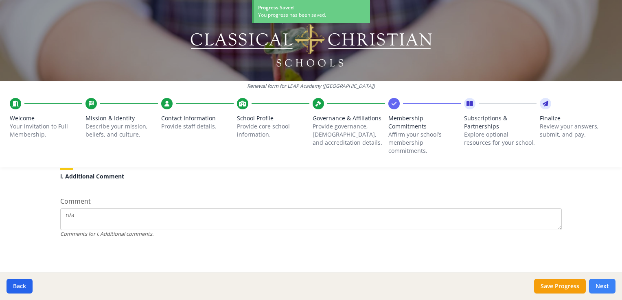
click at [607, 286] on button "Next" at bounding box center [602, 286] width 26 height 15
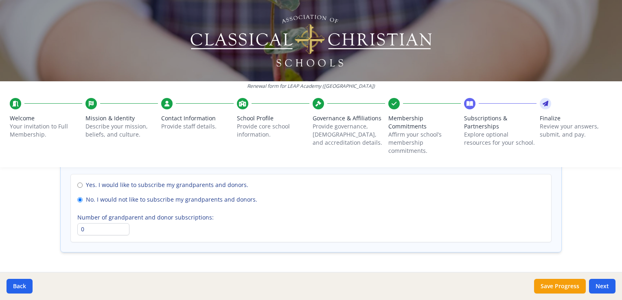
scroll to position [645, 0]
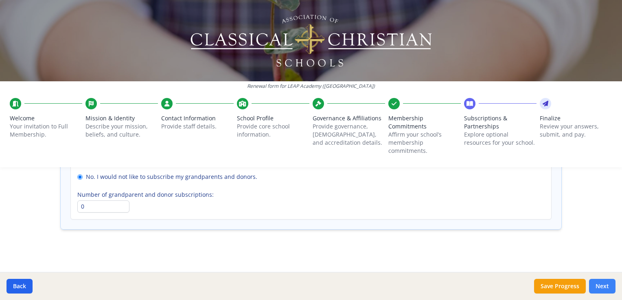
click at [598, 287] on button "Next" at bounding box center [602, 286] width 26 height 15
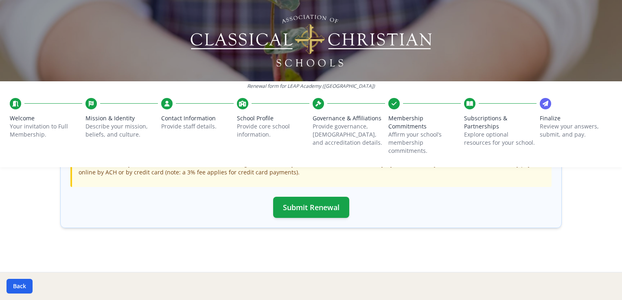
scroll to position [302, 0]
click at [598, 287] on div "Back" at bounding box center [311, 286] width 622 height 28
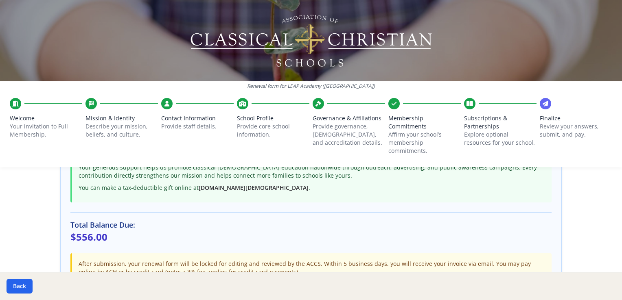
scroll to position [203, 0]
